Goal: Find specific page/section

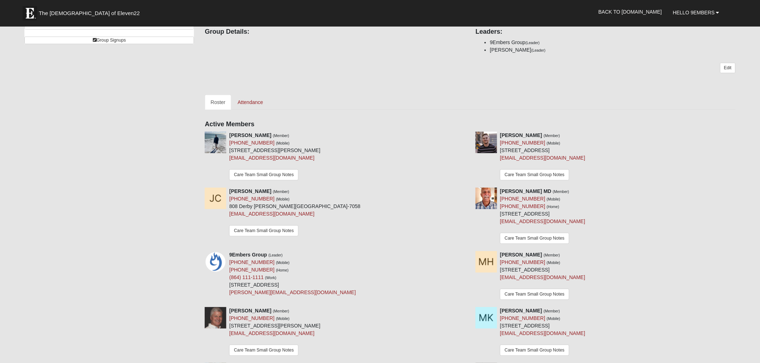
scroll to position [120, 0]
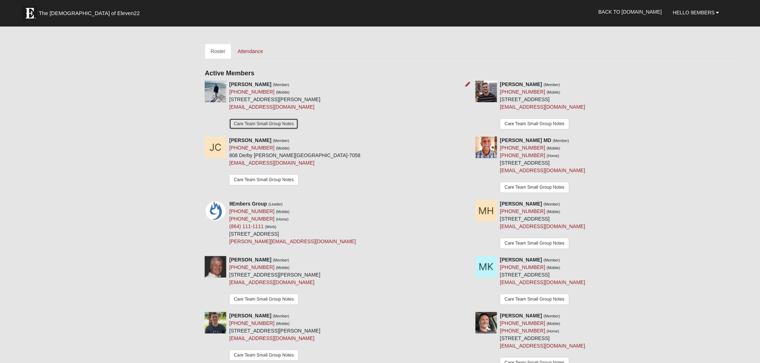
click at [270, 121] on link "Care Team Small Group Notes" at bounding box center [263, 123] width 69 height 11
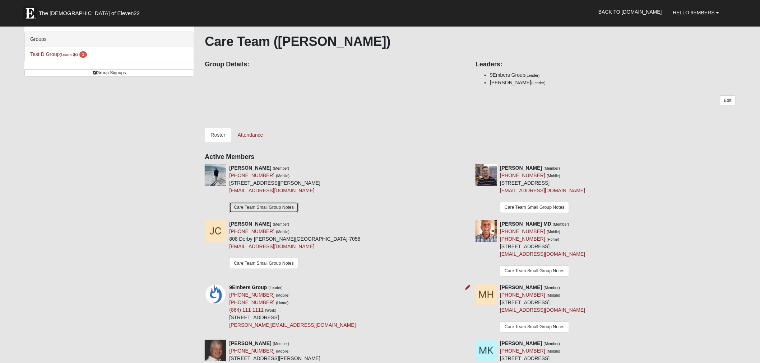
scroll to position [0, 0]
